Goal: Information Seeking & Learning: Learn about a topic

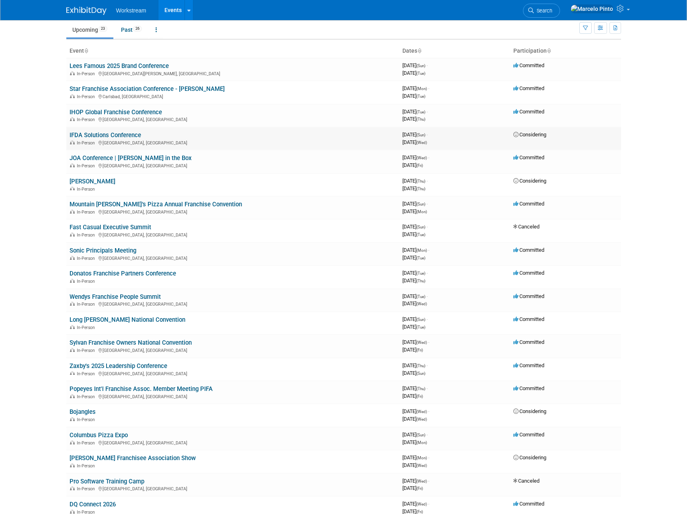
scroll to position [28, 0]
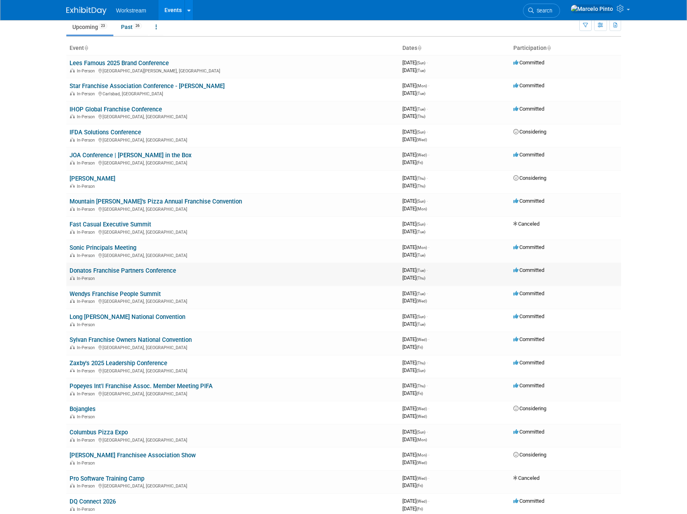
click at [136, 267] on link "Donatos Franchise Partners Conference" at bounding box center [123, 270] width 107 height 7
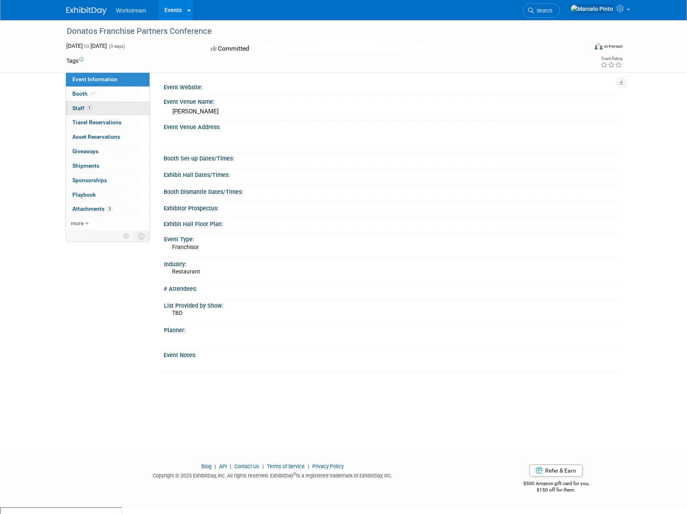
click at [115, 111] on link "1 Staff 1" at bounding box center [108, 108] width 84 height 14
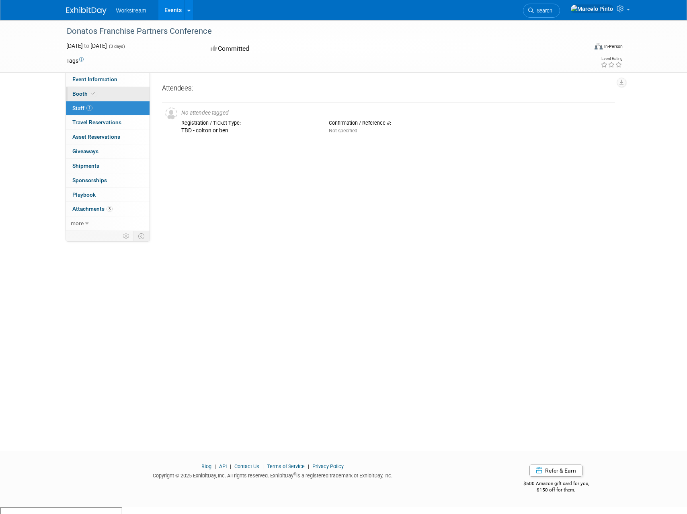
click at [117, 93] on link "Booth" at bounding box center [108, 94] width 84 height 14
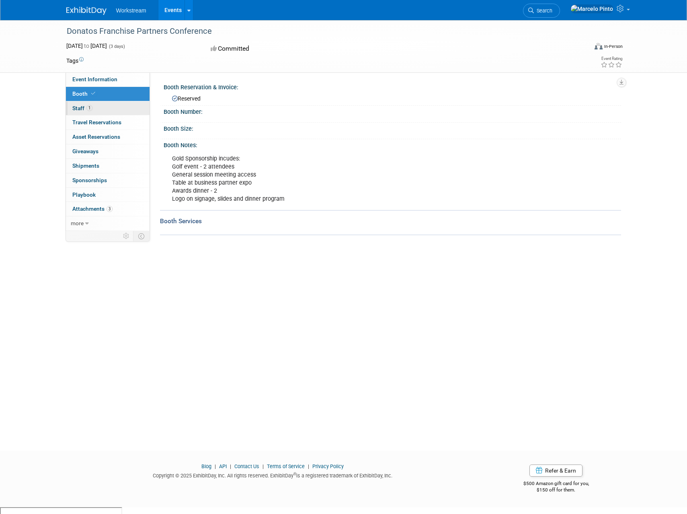
click at [112, 108] on link "1 Staff 1" at bounding box center [108, 108] width 84 height 14
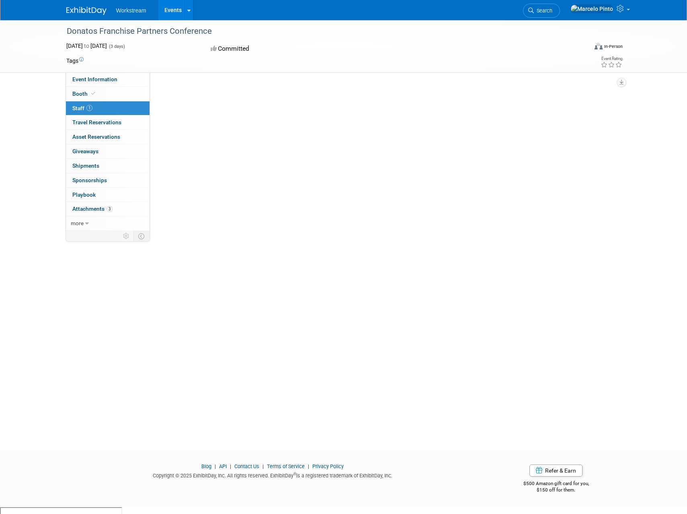
click at [112, 108] on link "1 Staff 1" at bounding box center [108, 108] width 84 height 14
click at [116, 166] on link "0 Shipments 0" at bounding box center [108, 166] width 84 height 14
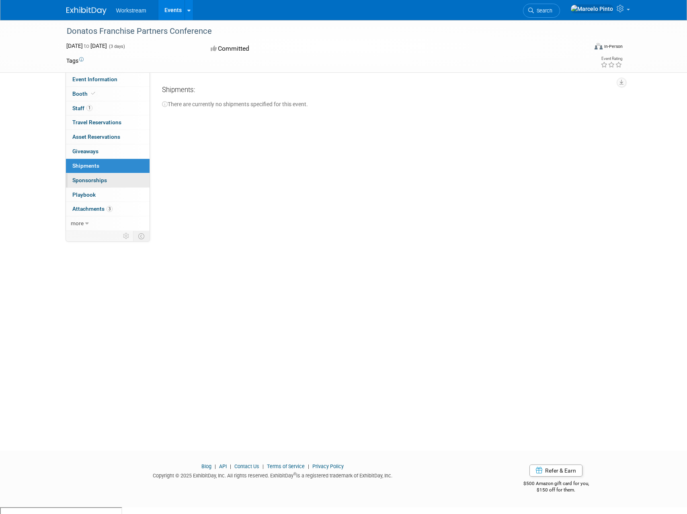
click at [119, 179] on link "0 Sponsorships 0" at bounding box center [108, 180] width 84 height 14
click at [119, 193] on link "0 Playbook 0" at bounding box center [108, 195] width 84 height 14
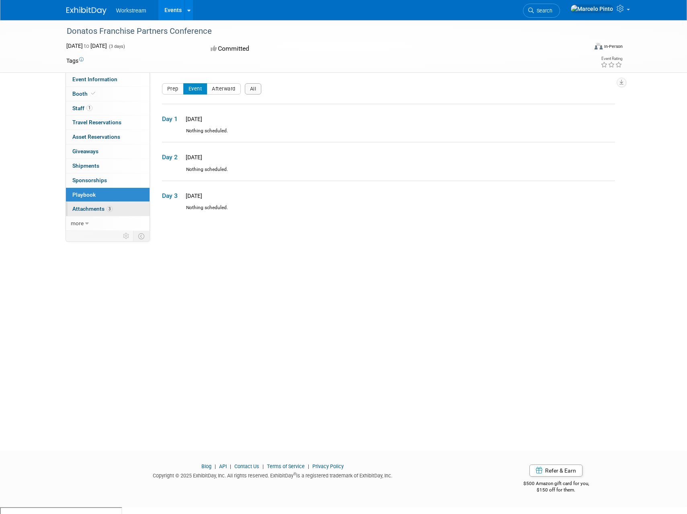
click at [125, 209] on link "3 Attachments 3" at bounding box center [108, 209] width 84 height 14
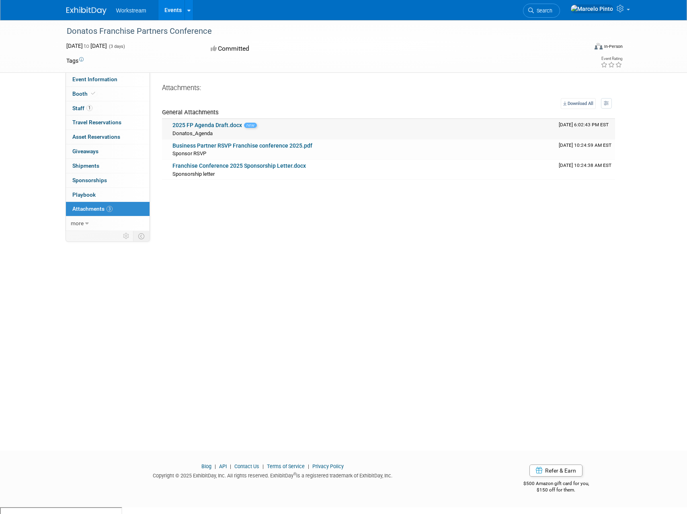
click at [231, 123] on link "2025 FP Agenda Draft.docx" at bounding box center [207, 125] width 70 height 6
click at [226, 145] on link "Business Partner RSVP Franchise conference 2025.pdf" at bounding box center [242, 145] width 140 height 6
click at [280, 166] on link "Franchise Conference 2025 Sponsorship Letter.docx" at bounding box center [238, 165] width 133 height 6
